Goal: Task Accomplishment & Management: Manage account settings

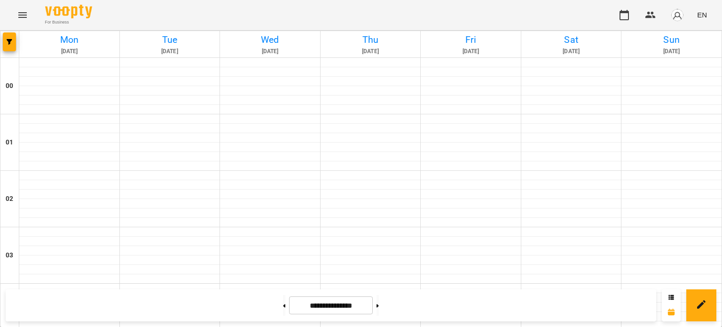
scroll to position [848, 0]
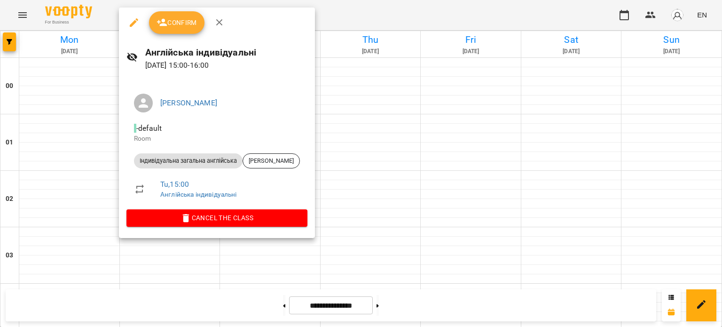
click at [175, 19] on span "Confirm" at bounding box center [177, 22] width 40 height 11
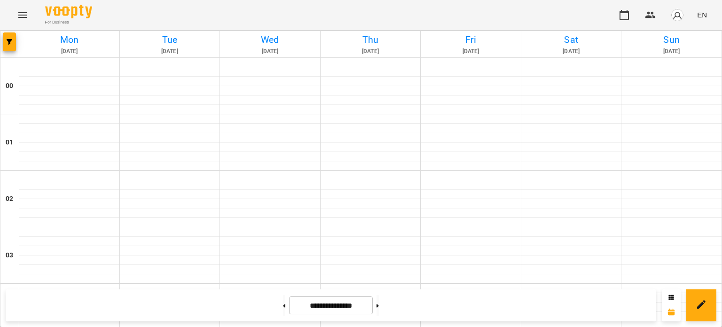
scroll to position [941, 0]
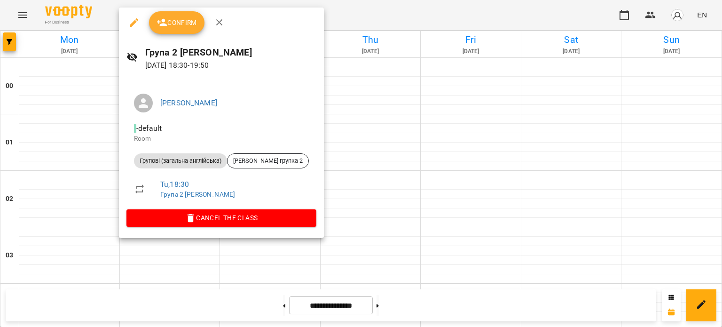
click at [186, 27] on span "Confirm" at bounding box center [177, 22] width 40 height 11
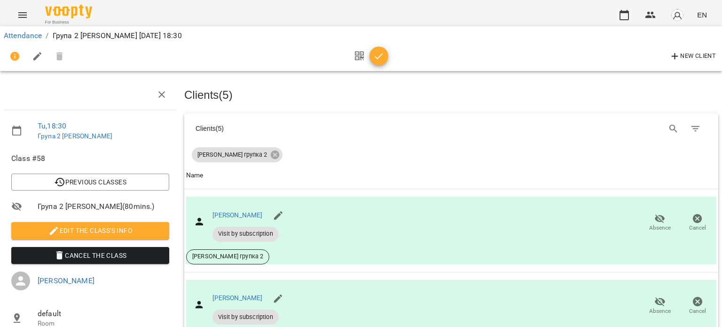
scroll to position [318, 0]
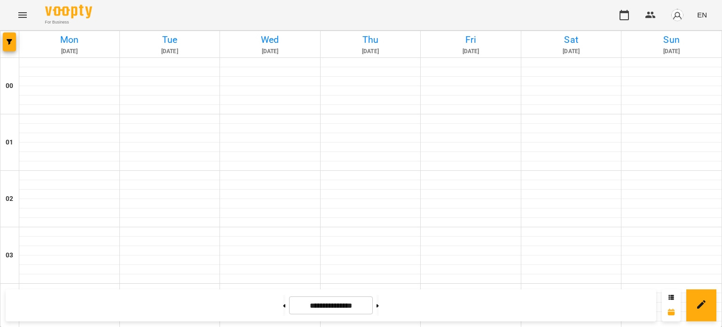
scroll to position [56, 0]
click at [369, 308] on div at bounding box center [378, 305] width 10 height 21
click at [369, 308] on button at bounding box center [378, 305] width 2 height 21
click at [283, 314] on button at bounding box center [284, 305] width 2 height 21
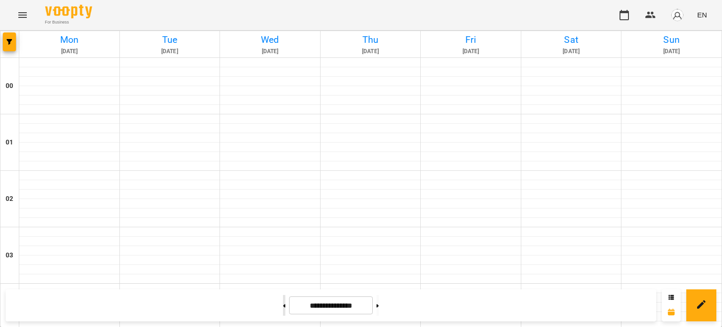
type input "**********"
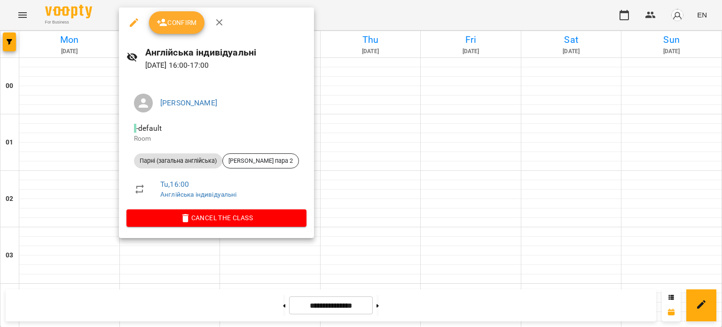
drag, startPoint x: 219, startPoint y: 23, endPoint x: 210, endPoint y: 60, distance: 37.7
click at [219, 23] on icon "button" at bounding box center [219, 22] width 7 height 7
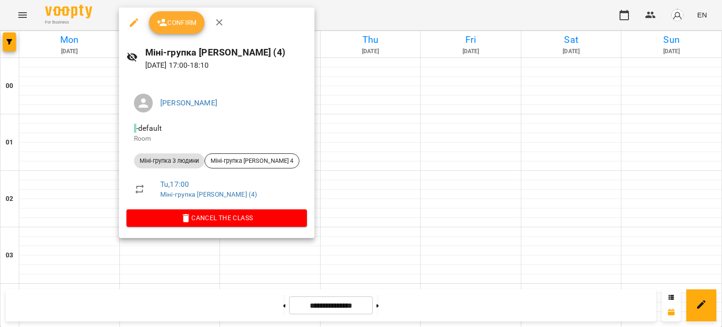
click at [192, 28] on span "Confirm" at bounding box center [177, 22] width 40 height 11
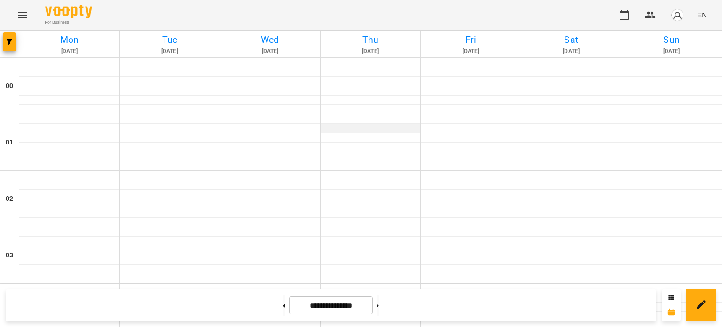
scroll to position [890, 0]
